Goal: Task Accomplishment & Management: Use online tool/utility

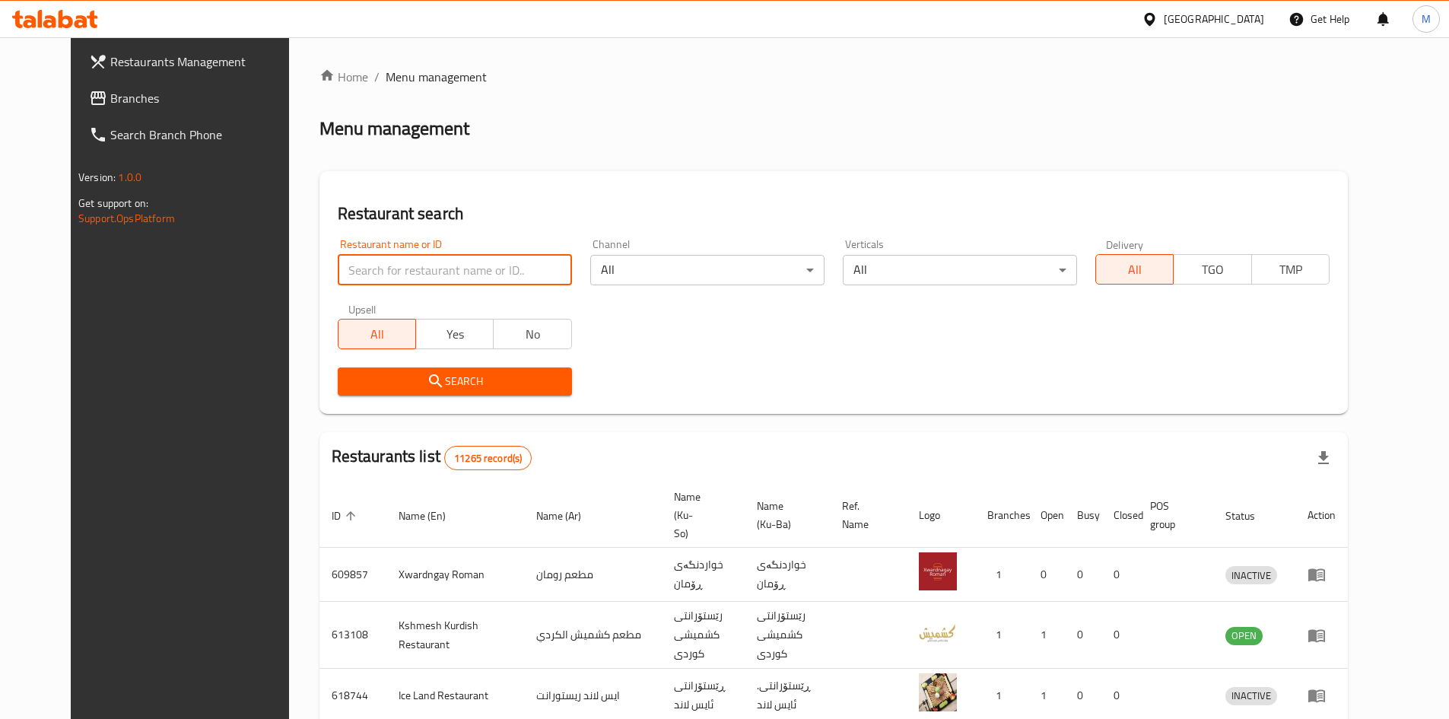
click at [421, 269] on input "search" at bounding box center [455, 270] width 234 height 30
type input "ninova"
click at [434, 395] on button "Search" at bounding box center [455, 381] width 234 height 28
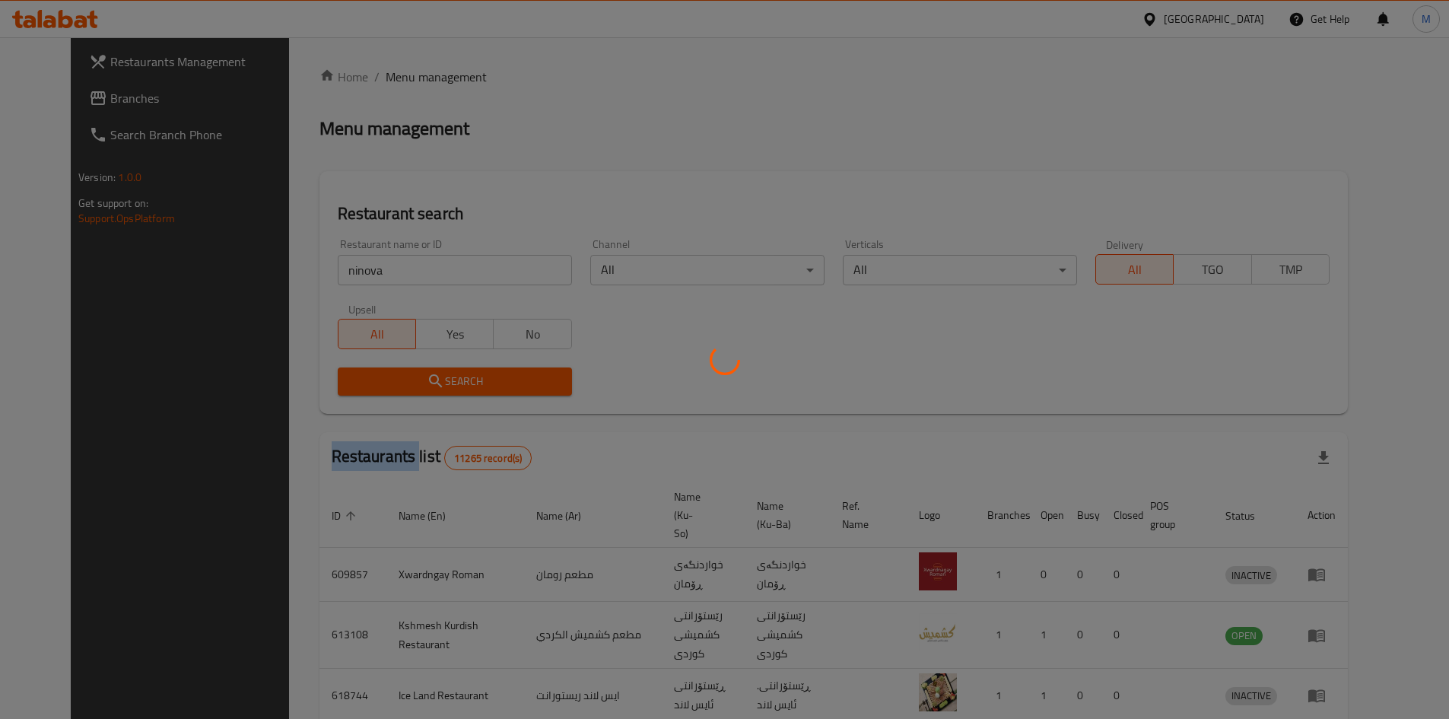
click at [434, 395] on div at bounding box center [724, 359] width 1449 height 719
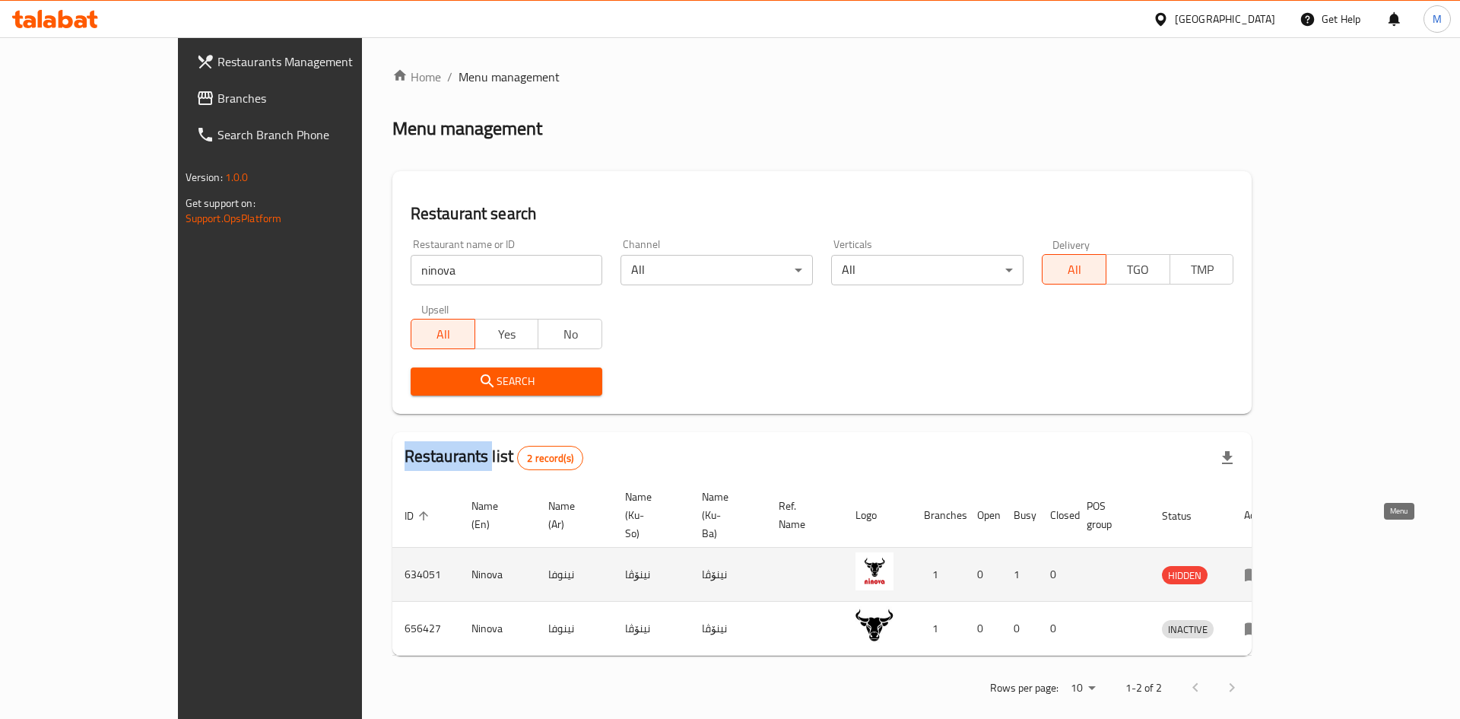
click at [1262, 569] on icon "enhanced table" at bounding box center [1253, 575] width 17 height 13
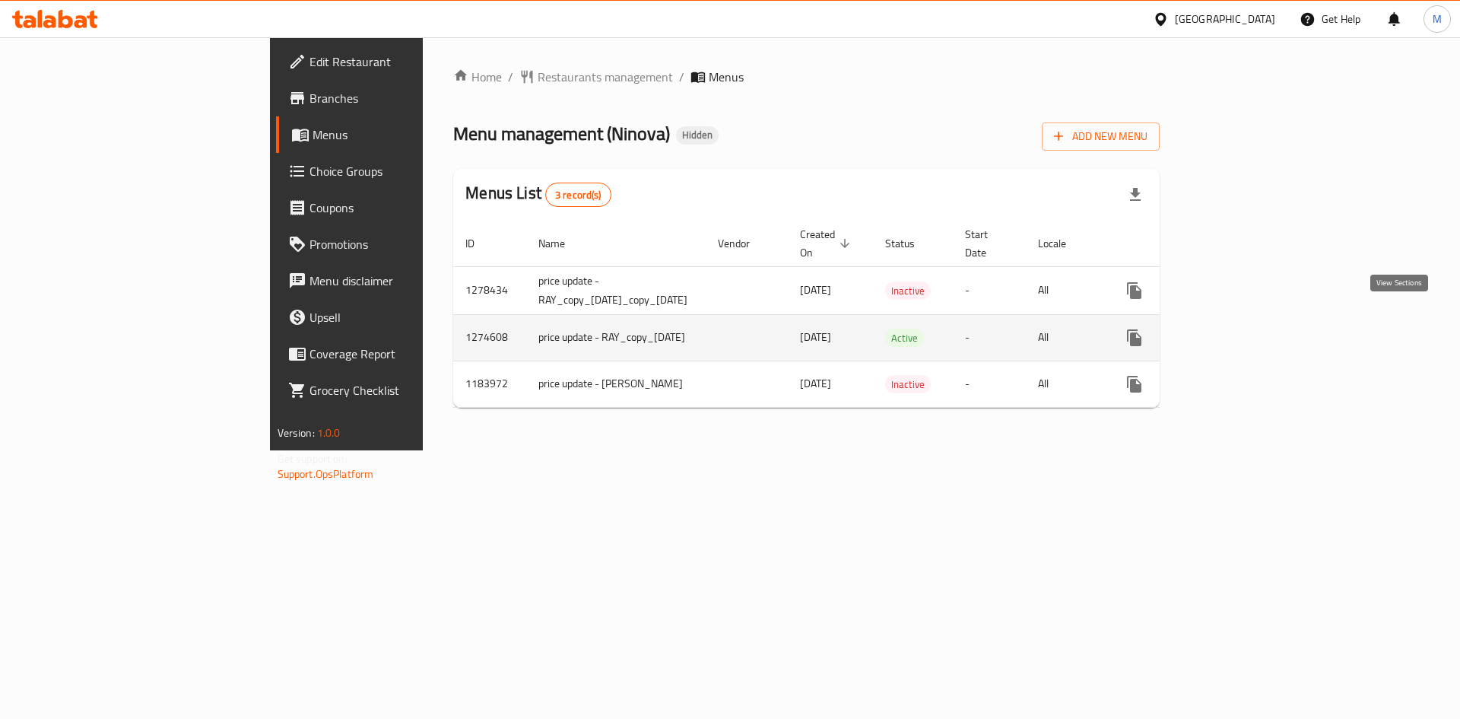
click at [1253, 329] on icon "enhanced table" at bounding box center [1244, 338] width 18 height 18
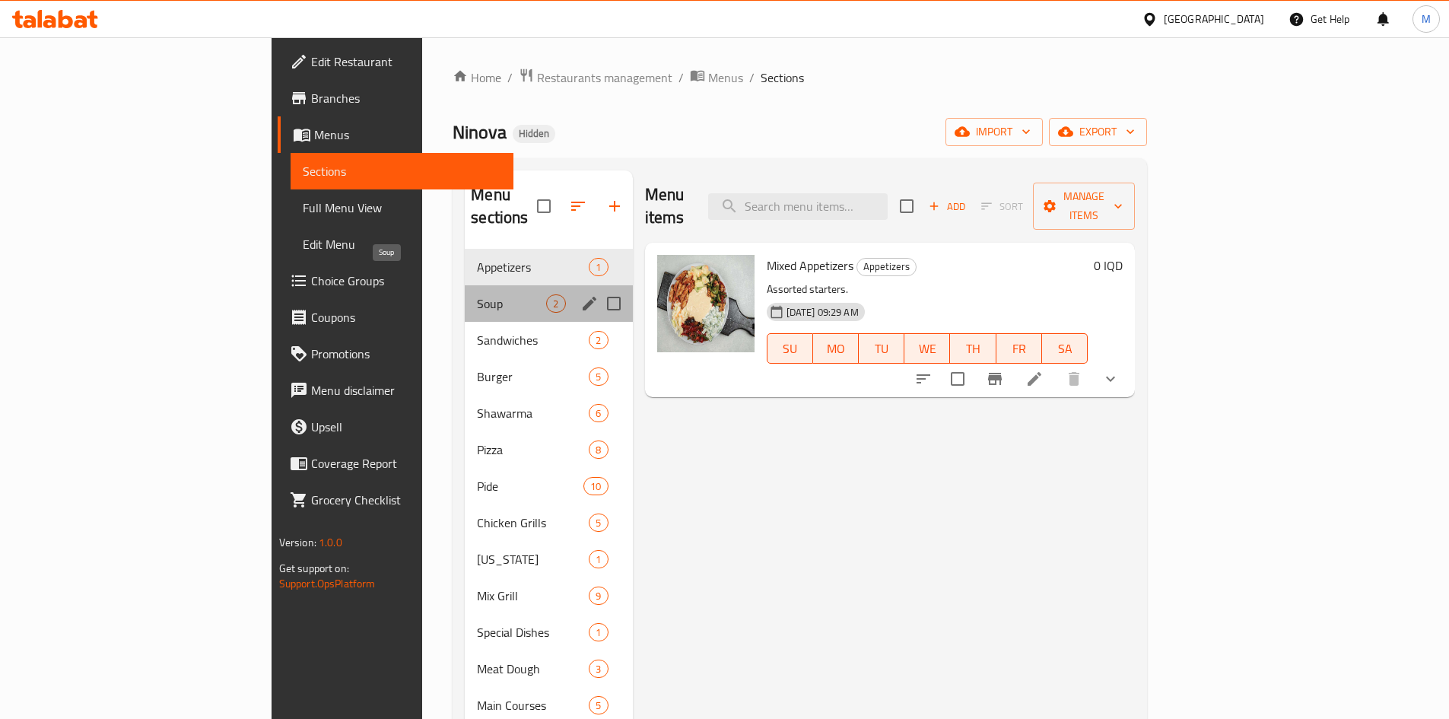
click at [477, 294] on span "Soup" at bounding box center [511, 303] width 69 height 18
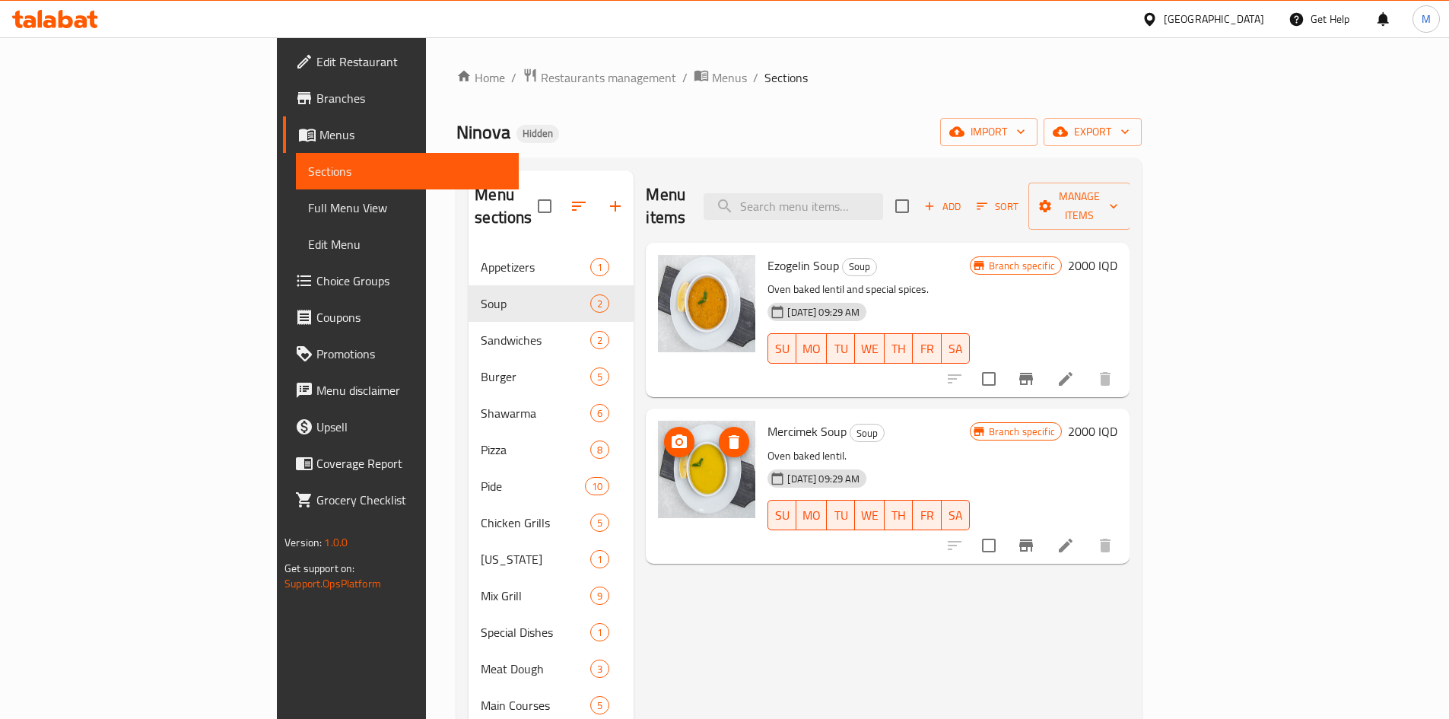
drag, startPoint x: 640, startPoint y: 443, endPoint x: 607, endPoint y: 460, distance: 37.8
click at [658, 460] on img at bounding box center [706, 469] width 97 height 97
click at [658, 453] on img at bounding box center [706, 469] width 97 height 97
click at [658, 452] on img at bounding box center [706, 469] width 97 height 97
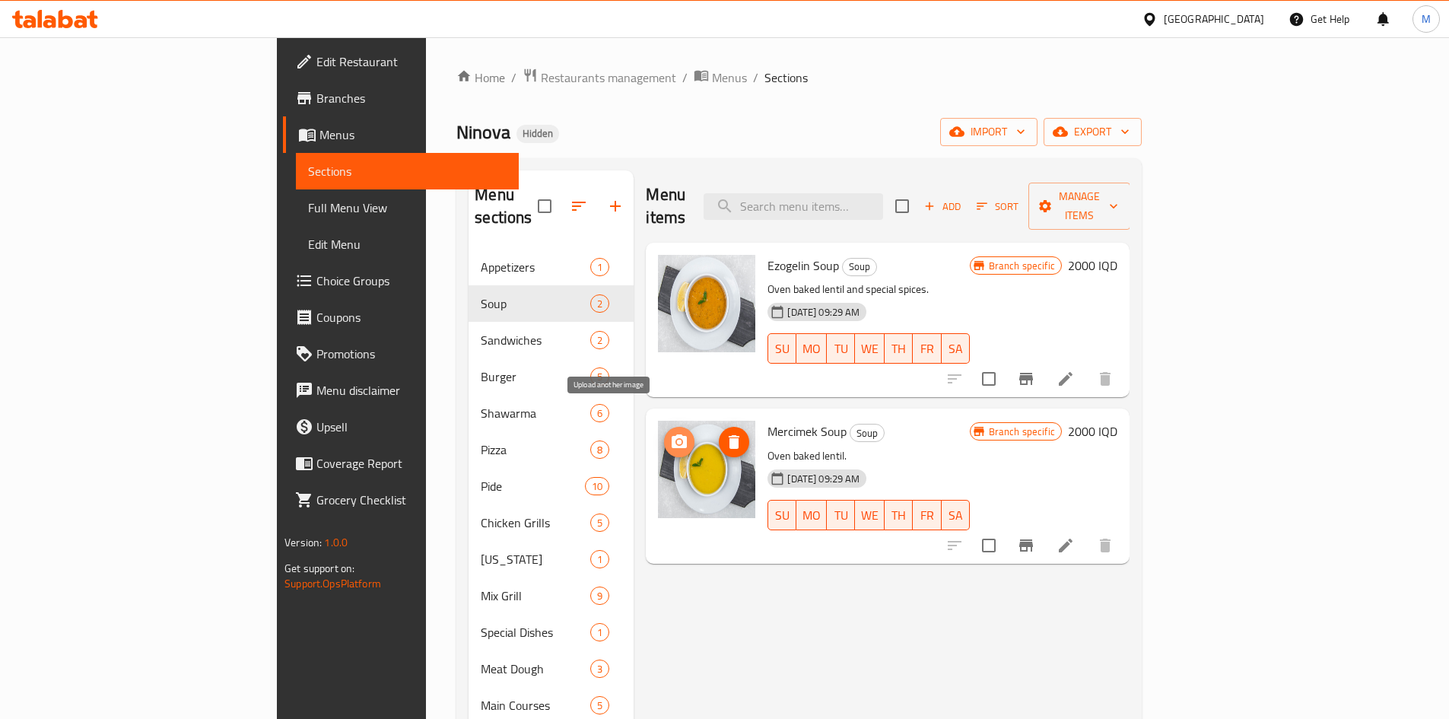
click at [677, 440] on circle "upload picture" at bounding box center [679, 442] width 5 height 5
